Goal: Navigation & Orientation: Find specific page/section

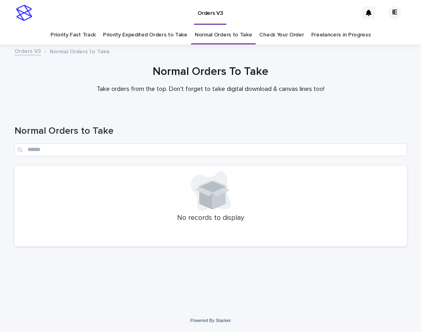
click at [170, 23] on div "Orders V3" at bounding box center [197, 13] width 322 height 26
click at [165, 31] on link "Priority Expedited Orders to Take" at bounding box center [145, 35] width 85 height 19
